Goal: Task Accomplishment & Management: Manage account settings

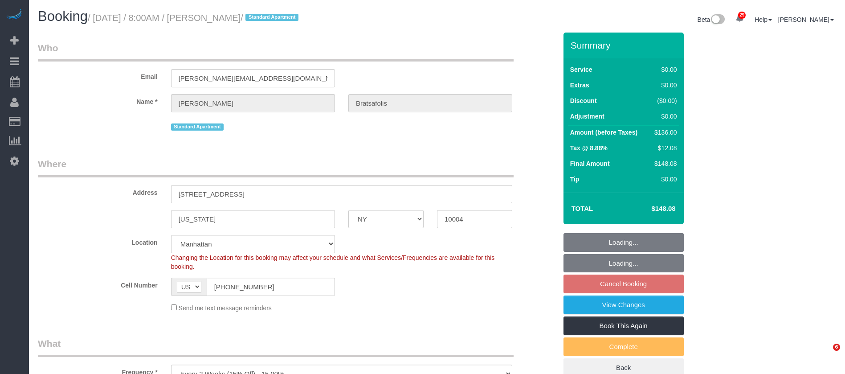
select select "NY"
select select "1"
select select "spot1"
select select "number:56"
select select "number:69"
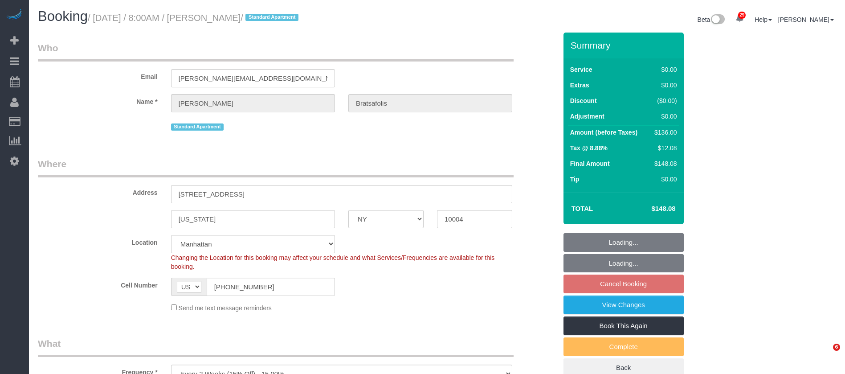
select select "number:14"
select select "number:7"
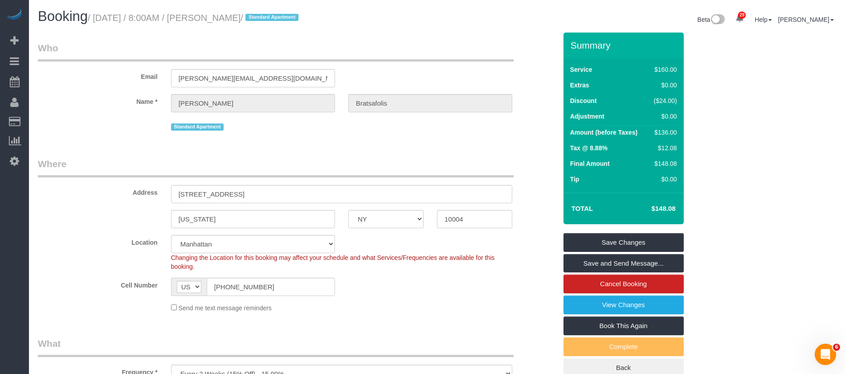
drag, startPoint x: 96, startPoint y: 15, endPoint x: 280, endPoint y: 20, distance: 184.6
click at [285, 12] on h1 "Booking / [DATE] / 8:00AM / [PERSON_NAME] / Standard Apartment" at bounding box center [234, 16] width 393 height 15
copy small "[DATE] / 8:00AM / [PERSON_NAME]"
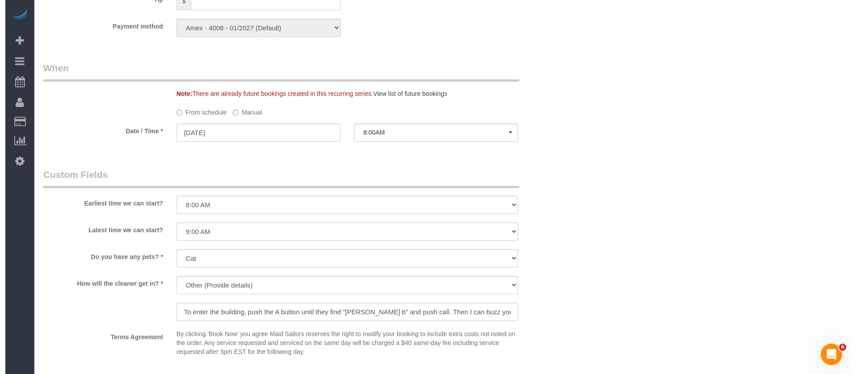
scroll to position [1070, 0]
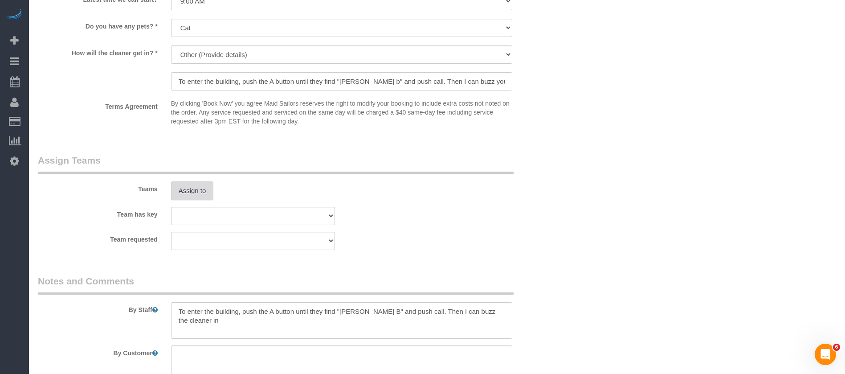
click at [195, 186] on button "Assign to" at bounding box center [192, 190] width 43 height 19
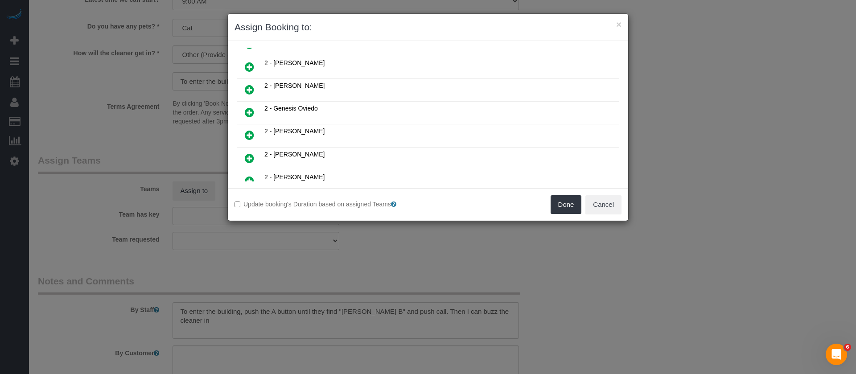
scroll to position [134, 0]
click at [251, 112] on icon at bounding box center [249, 111] width 9 height 11
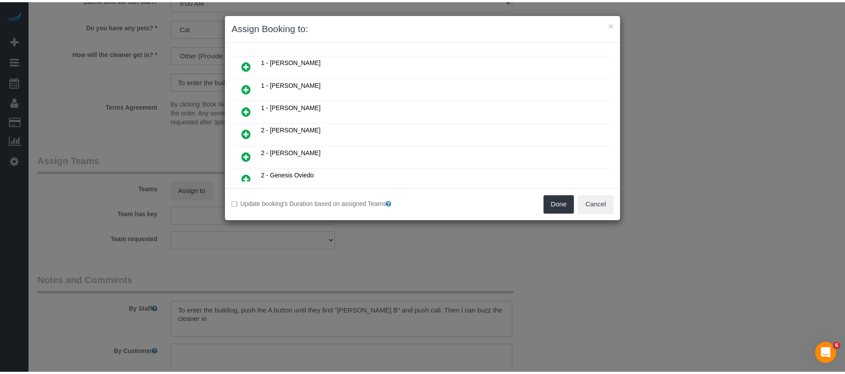
scroll to position [156, 0]
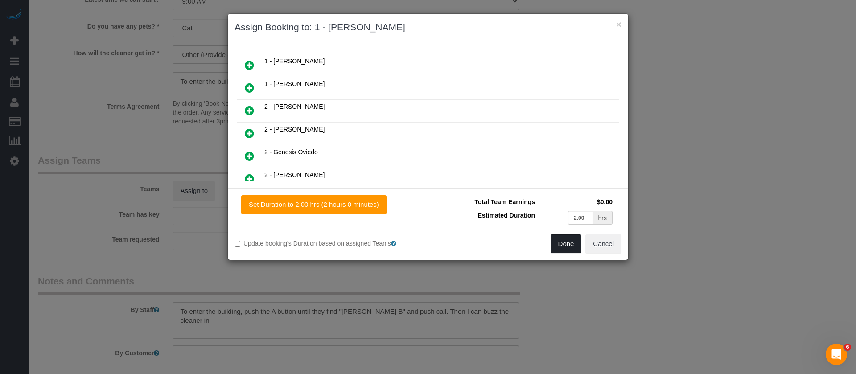
click at [566, 246] on button "Done" at bounding box center [565, 243] width 31 height 19
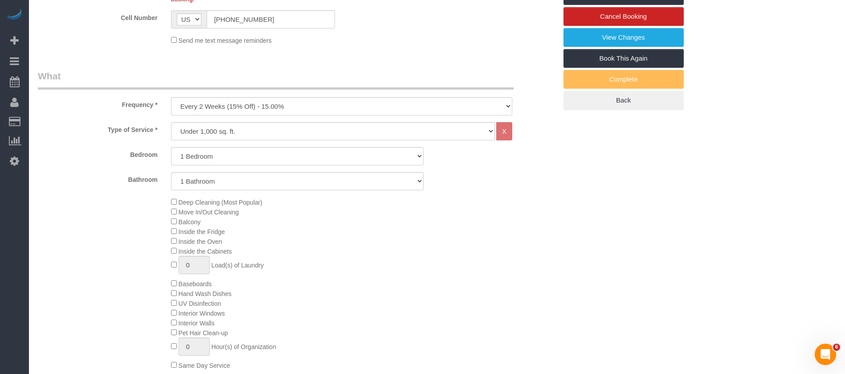
scroll to position [0, 0]
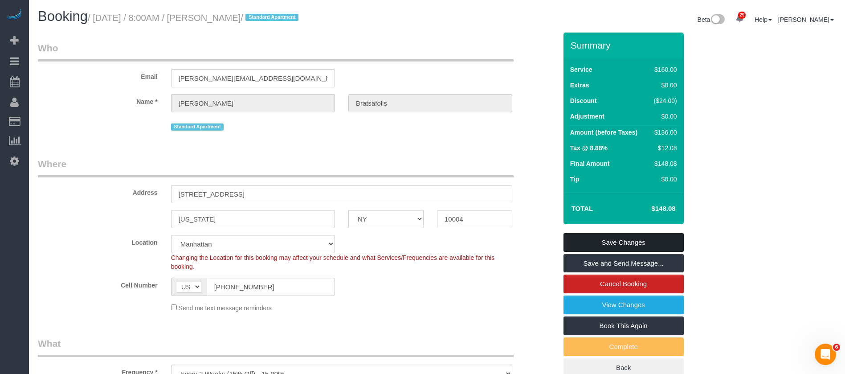
click at [625, 234] on link "Save Changes" at bounding box center [624, 242] width 120 height 19
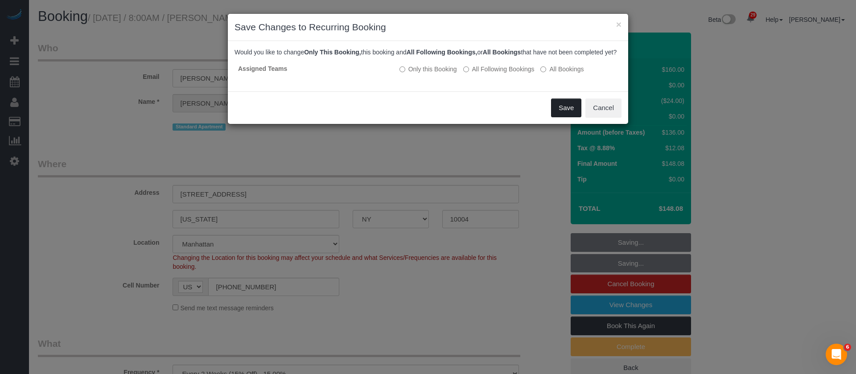
click at [569, 117] on button "Save" at bounding box center [566, 107] width 30 height 19
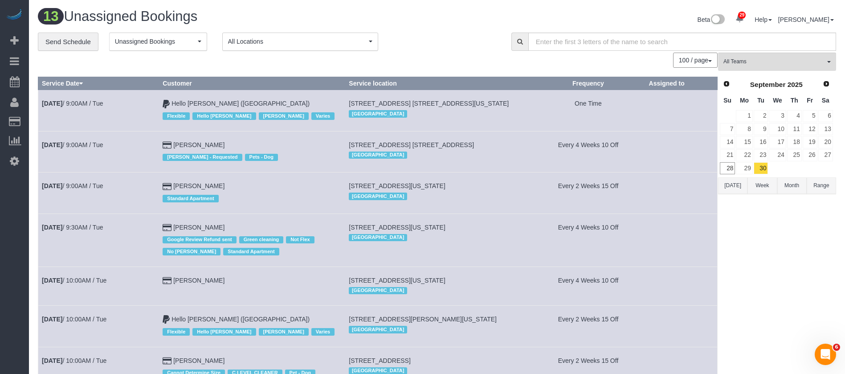
drag, startPoint x: 84, startPoint y: 99, endPoint x: 54, endPoint y: 114, distance: 33.3
click at [50, 114] on td "[DATE] 9:00AM / Tue" at bounding box center [98, 110] width 121 height 41
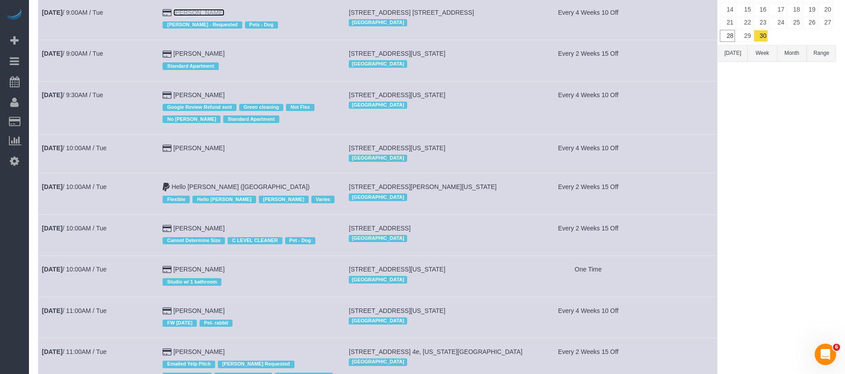
scroll to position [134, 0]
